Goal: Navigation & Orientation: Go to known website

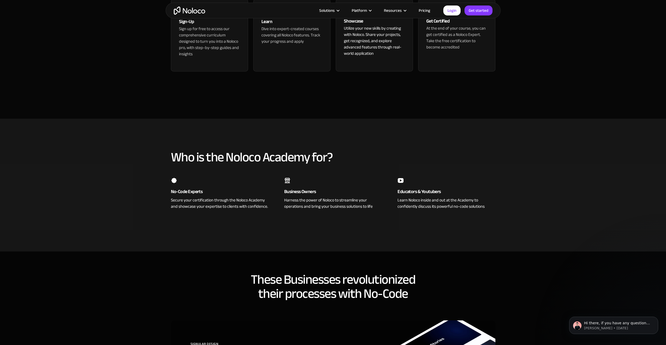
scroll to position [79, 0]
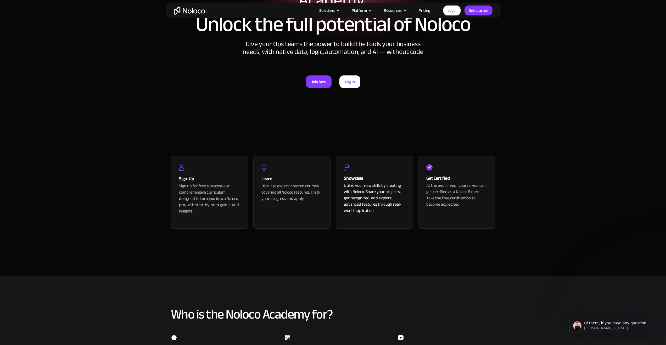
click at [353, 90] on div "No-code Education & Courses Unlock the full potential of Noloco Give your Ops t…" at bounding box center [333, 32] width 335 height 143
click at [350, 85] on link "Log In" at bounding box center [350, 81] width 21 height 13
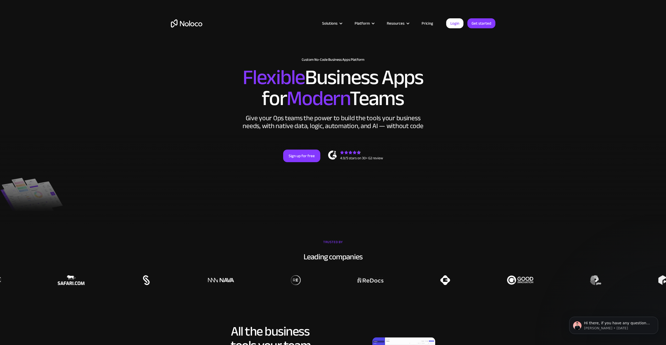
click at [25, 196] on div at bounding box center [333, 180] width 666 height 90
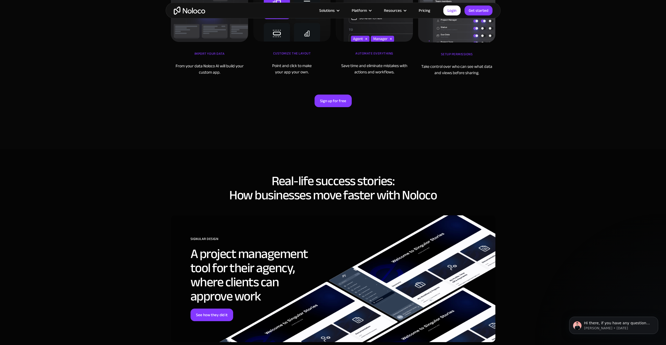
scroll to position [1754, 0]
